Goal: Transaction & Acquisition: Purchase product/service

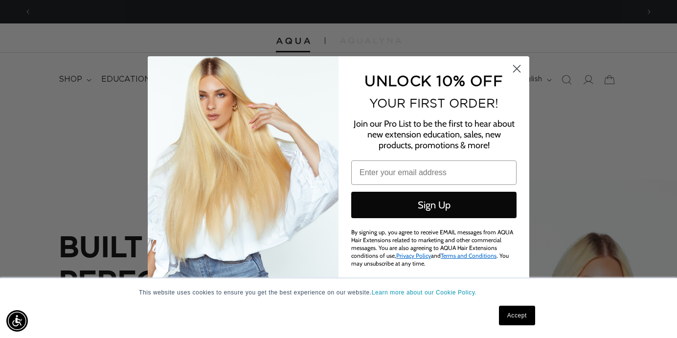
scroll to position [0, 1216]
click at [520, 68] on circle "Close dialog" at bounding box center [517, 69] width 16 height 16
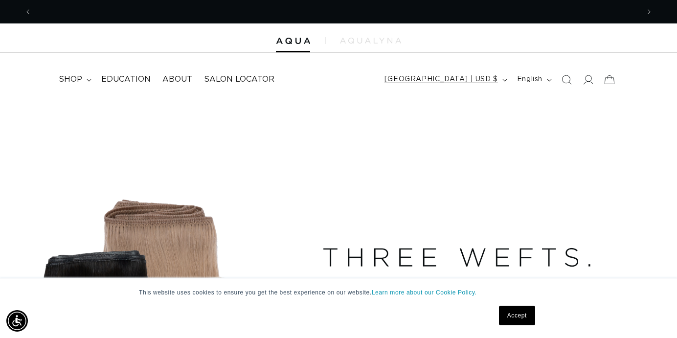
scroll to position [0, 608]
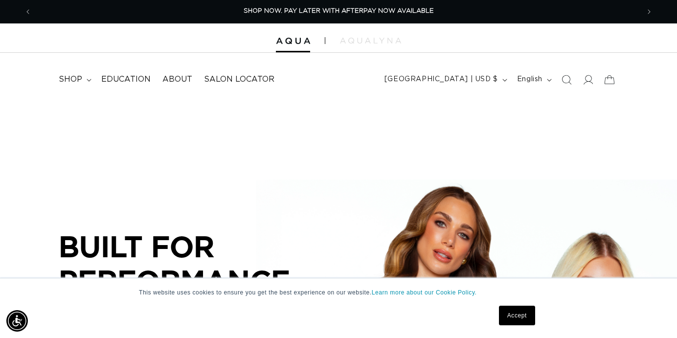
click at [516, 319] on link "Accept" at bounding box center [517, 316] width 36 height 20
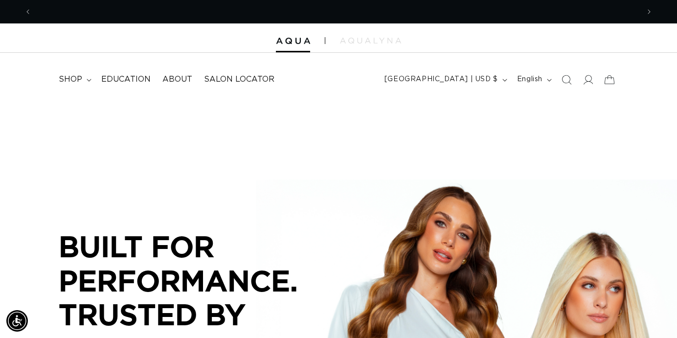
scroll to position [0, 1216]
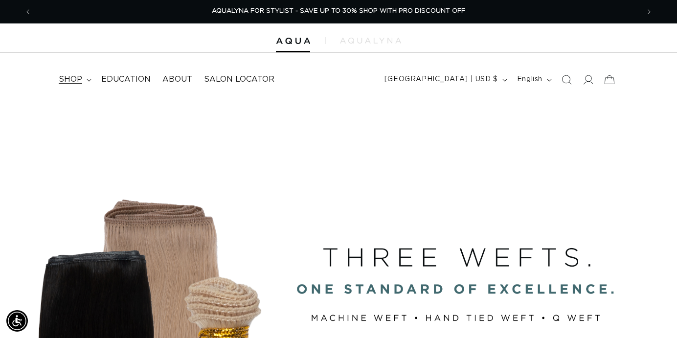
click at [74, 81] on span "shop" at bounding box center [70, 79] width 23 height 10
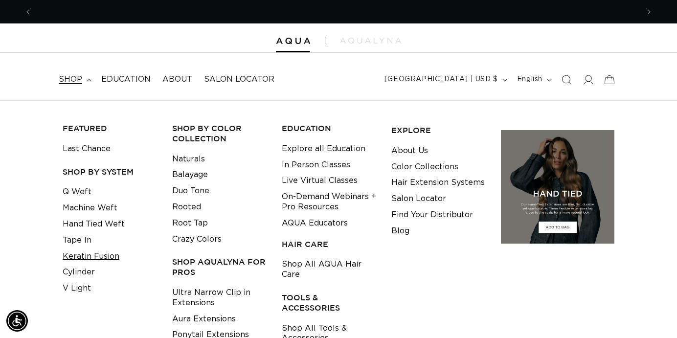
scroll to position [0, 608]
click at [81, 254] on link "Keratin Fusion" at bounding box center [91, 257] width 57 height 16
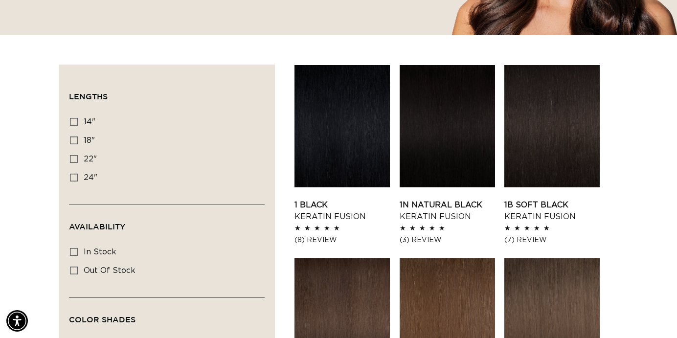
scroll to position [0, 1216]
click at [76, 140] on icon at bounding box center [74, 141] width 8 height 8
click at [76, 140] on input "18" 18" (47 products)" at bounding box center [74, 141] width 8 height 8
checkbox input "true"
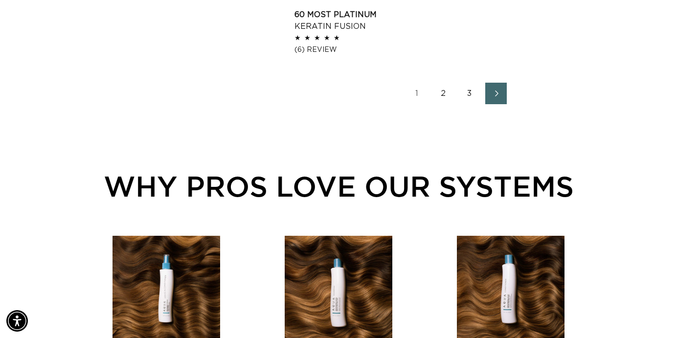
click at [444, 95] on link "2" at bounding box center [444, 94] width 22 height 22
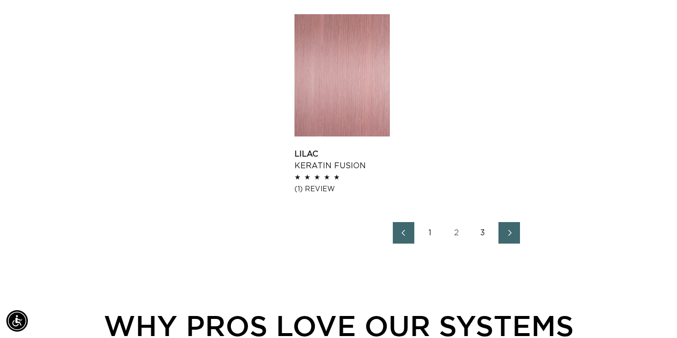
scroll to position [1328, 0]
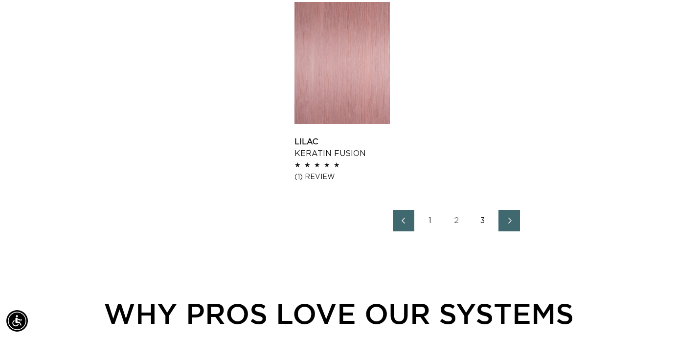
click at [485, 215] on link "3" at bounding box center [483, 221] width 22 height 22
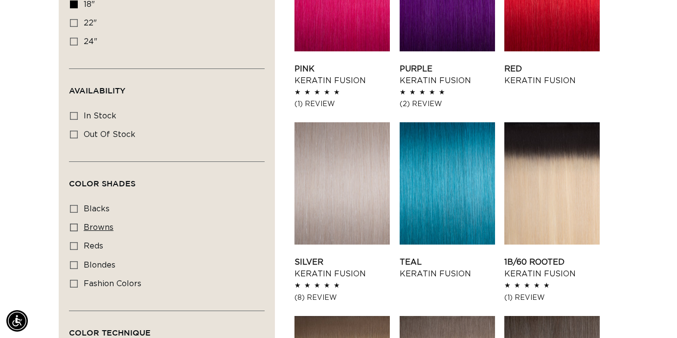
click at [81, 222] on label "browns browns (25 products)" at bounding box center [164, 228] width 188 height 19
click at [78, 224] on input "browns browns (25 products)" at bounding box center [74, 228] width 8 height 8
checkbox input "true"
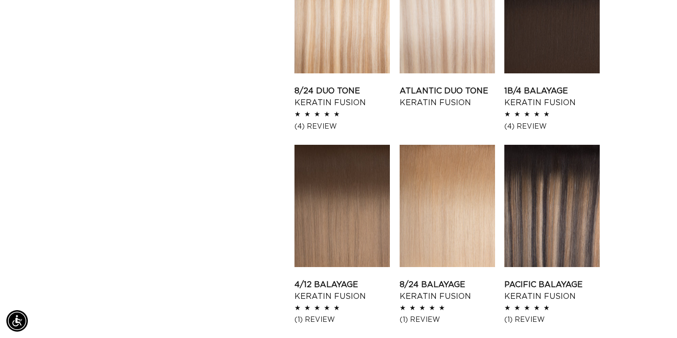
scroll to position [980, 0]
click at [360, 279] on link "4/12 Balayage Keratin Fusion" at bounding box center [342, 290] width 95 height 23
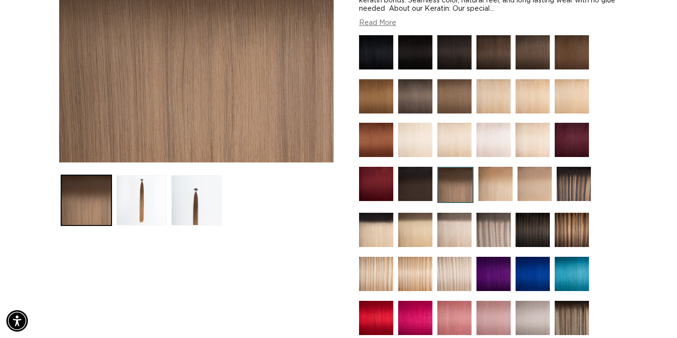
scroll to position [0, 608]
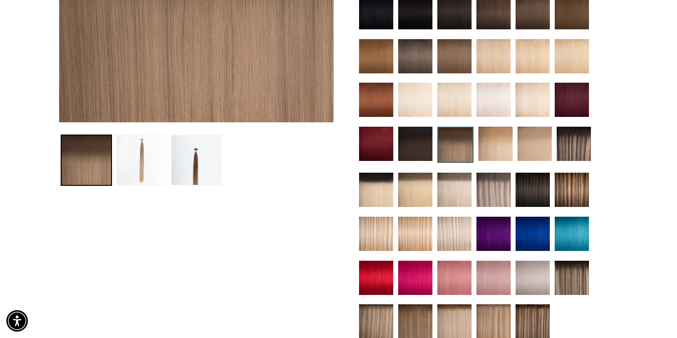
click at [144, 175] on button "Load image 2 in gallery view" at bounding box center [141, 160] width 50 height 50
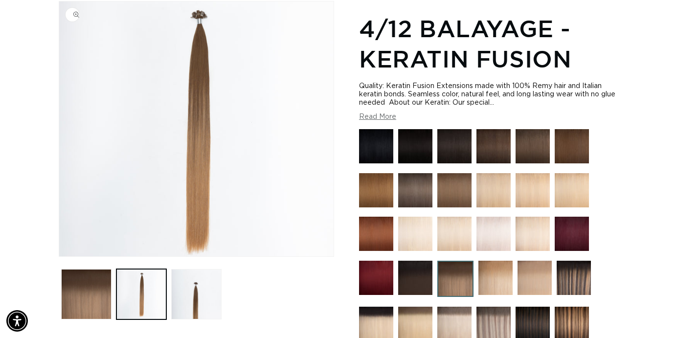
scroll to position [0, 0]
click at [461, 152] on img at bounding box center [455, 146] width 34 height 34
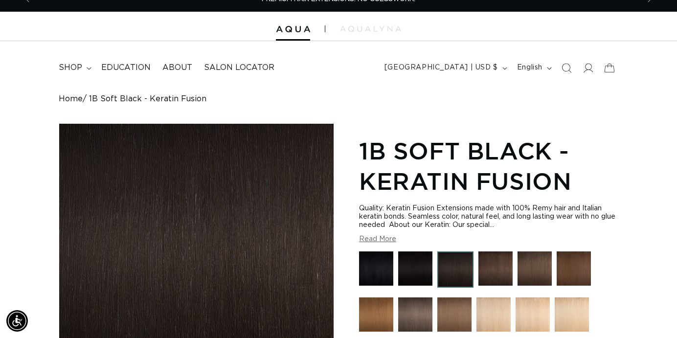
scroll to position [41, 0]
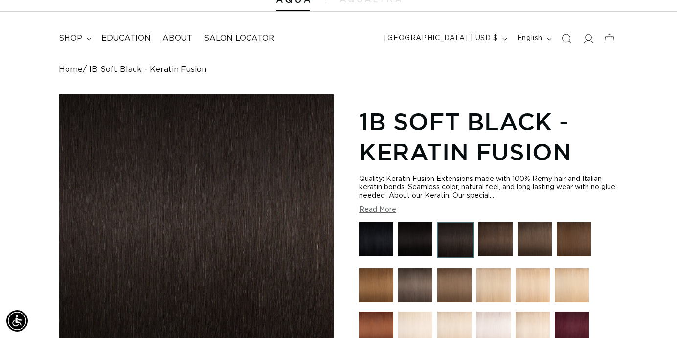
click at [379, 243] on img at bounding box center [376, 239] width 34 height 34
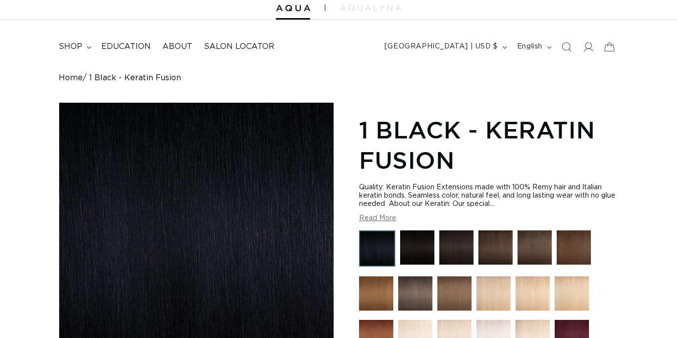
scroll to position [45, 0]
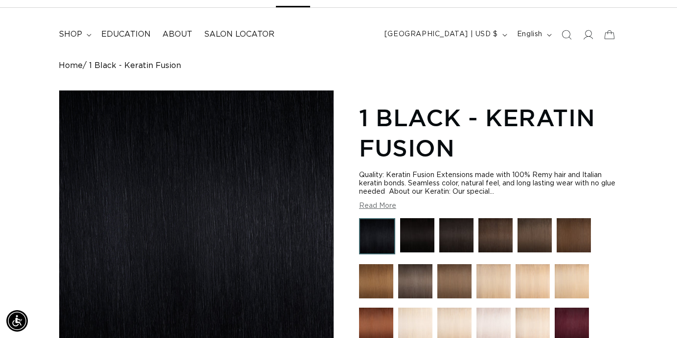
click at [406, 233] on img at bounding box center [417, 235] width 34 height 34
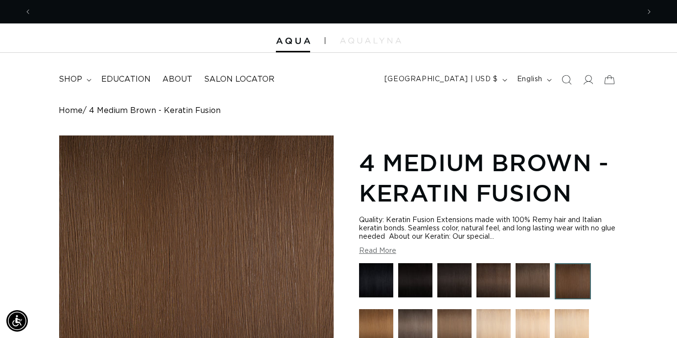
scroll to position [0, 608]
